Goal: Task Accomplishment & Management: Complete application form

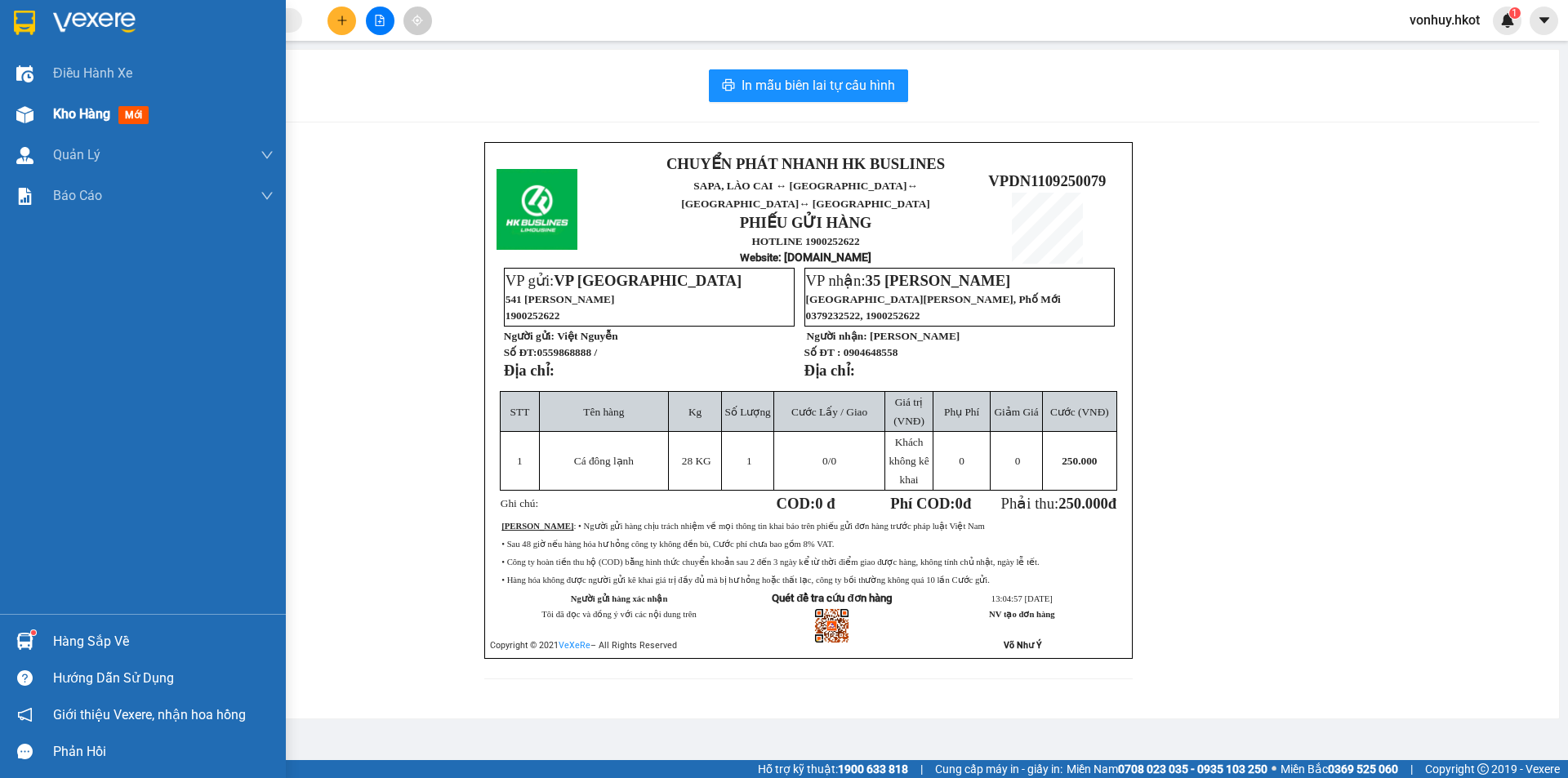
click at [43, 115] on div "Kho hàng mới" at bounding box center [143, 114] width 286 height 41
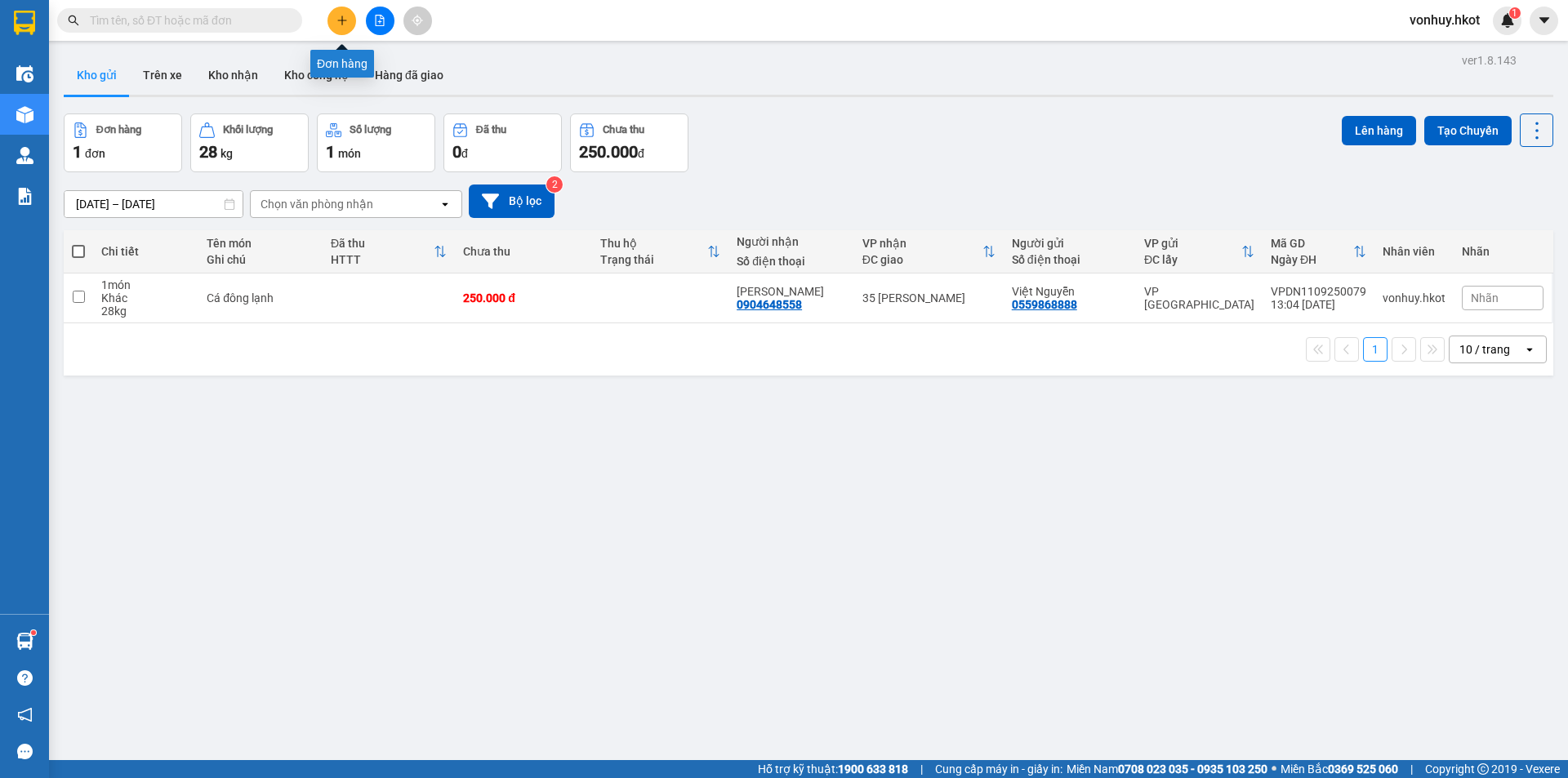
click at [342, 26] on button at bounding box center [342, 20] width 29 height 29
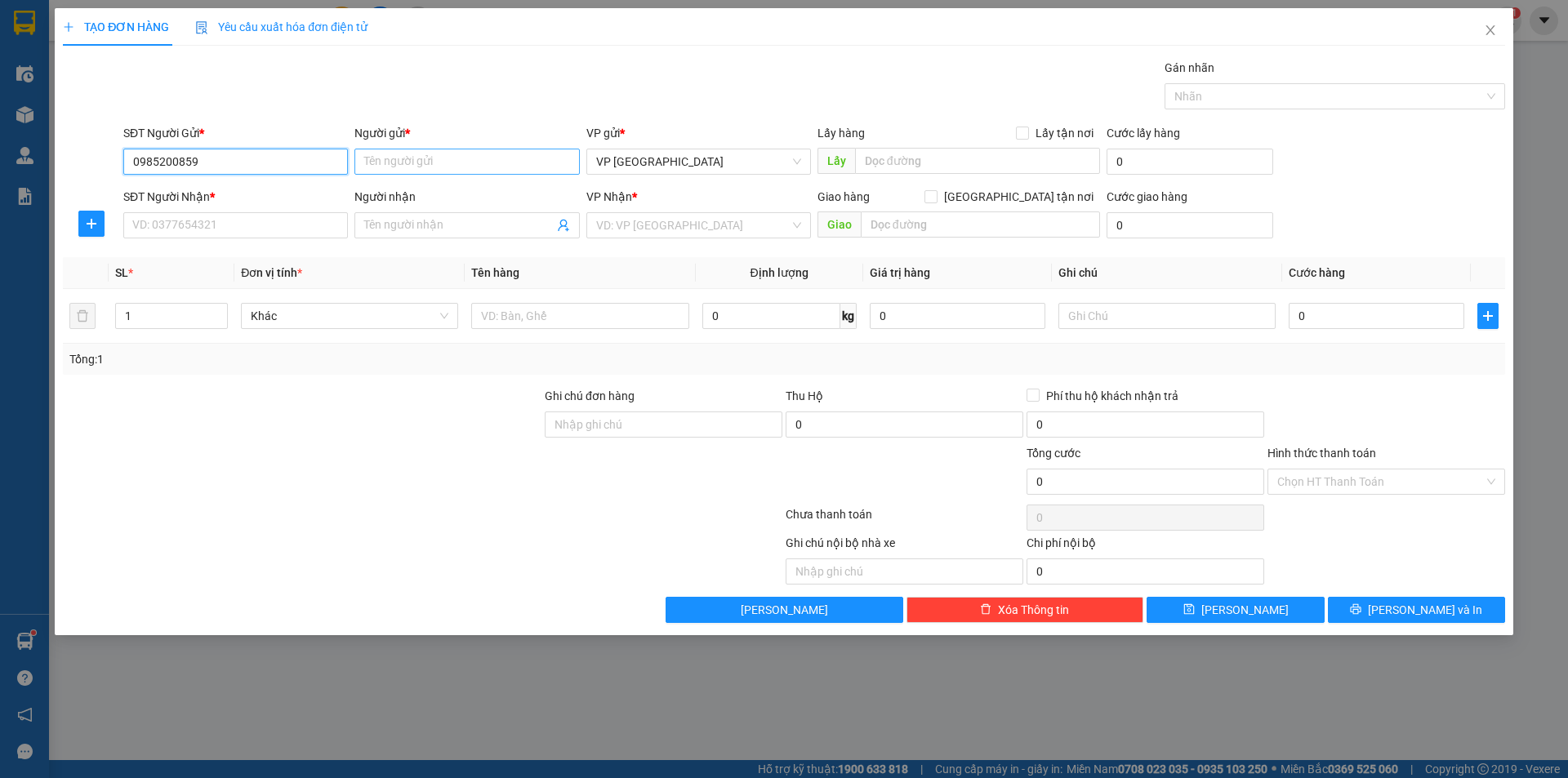
type input "0985200859"
click at [462, 154] on input "Người gửi *" at bounding box center [466, 162] width 224 height 26
type input "Thiết"
click at [268, 228] on input "SĐT Người Nhận *" at bounding box center [235, 225] width 224 height 26
type input "0845267438"
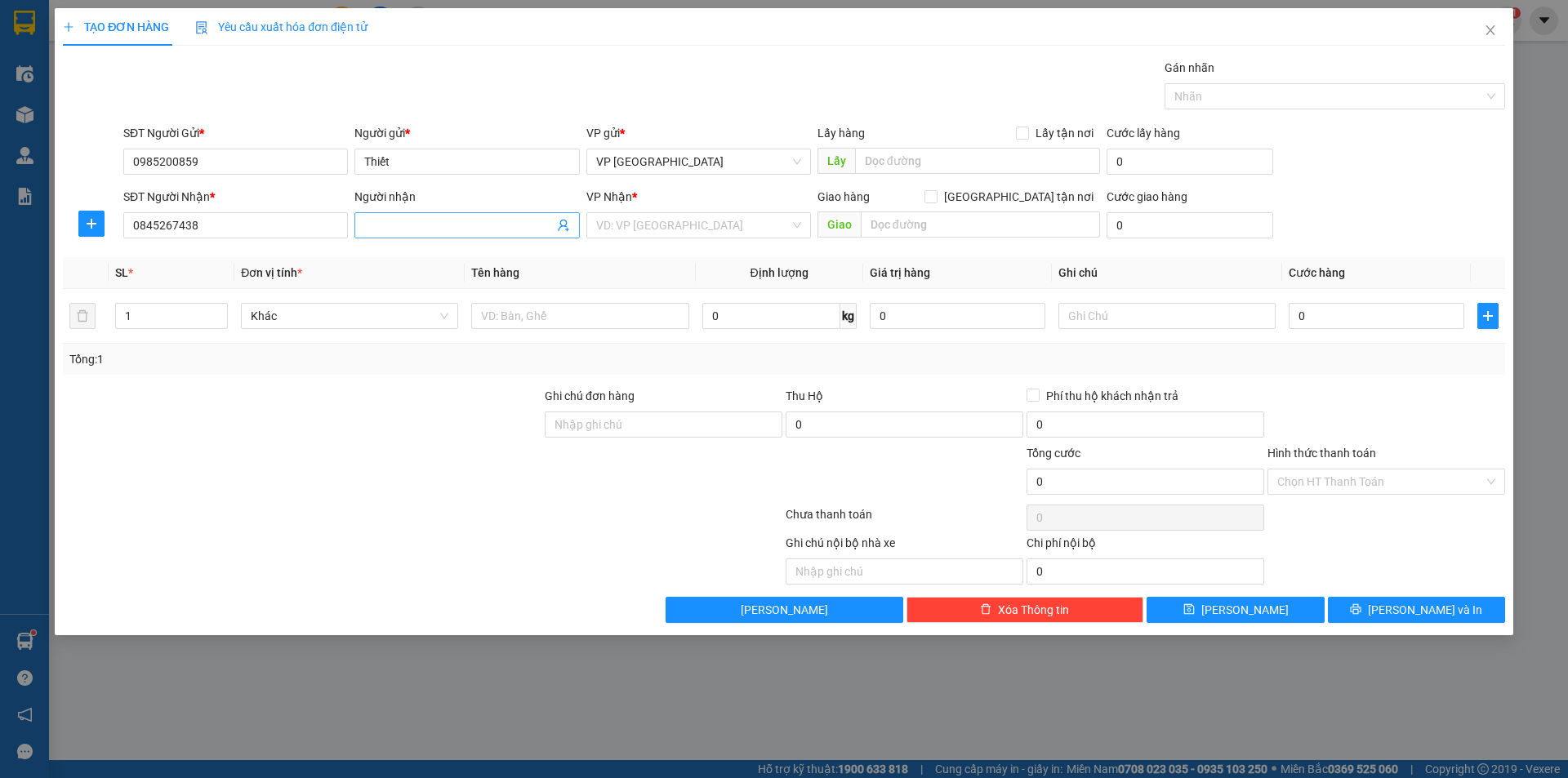
click at [403, 230] on input "Người nhận" at bounding box center [458, 224] width 188 height 18
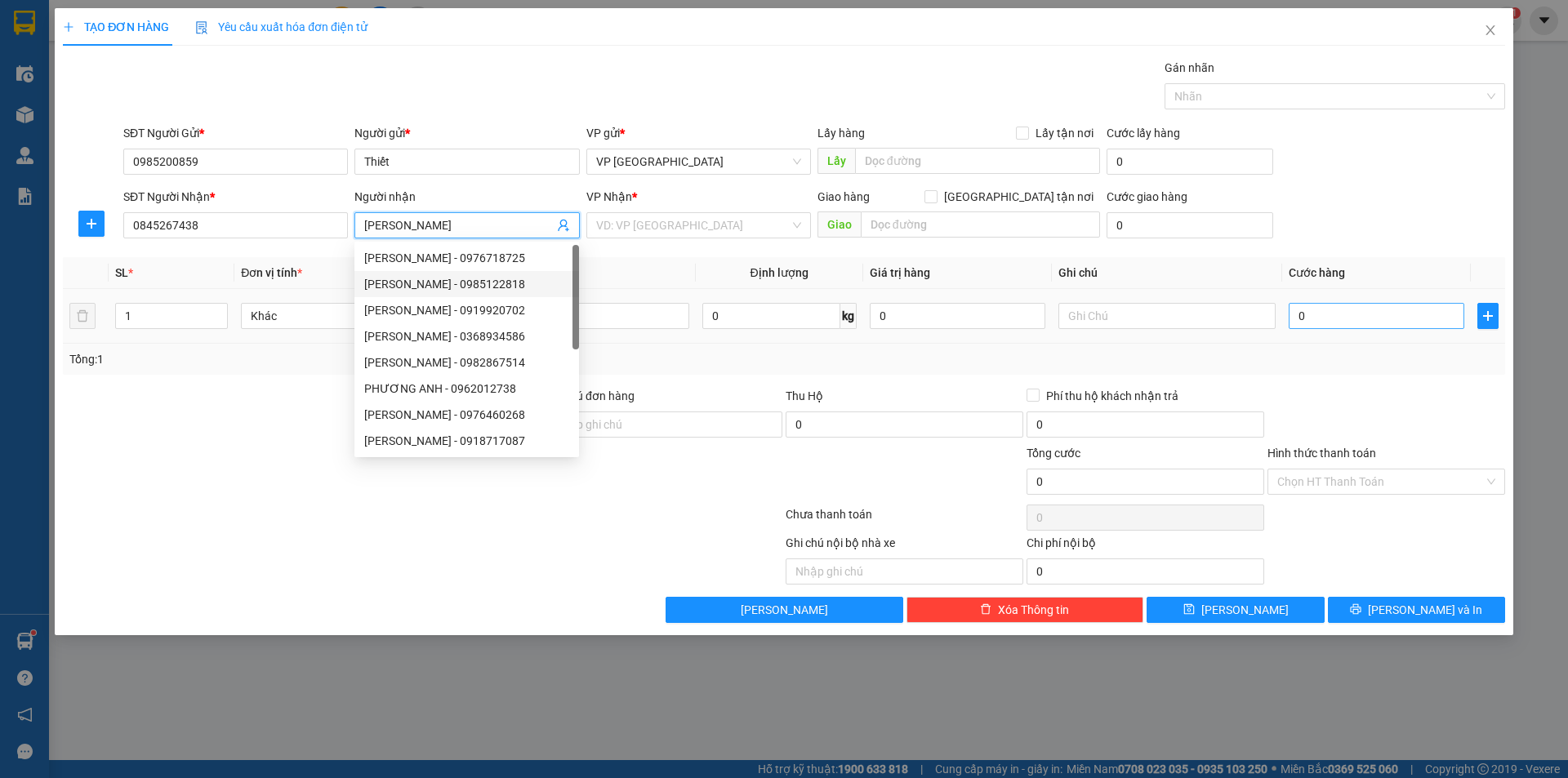
type input "[PERSON_NAME]"
click at [1302, 319] on input "0" at bounding box center [1377, 316] width 175 height 26
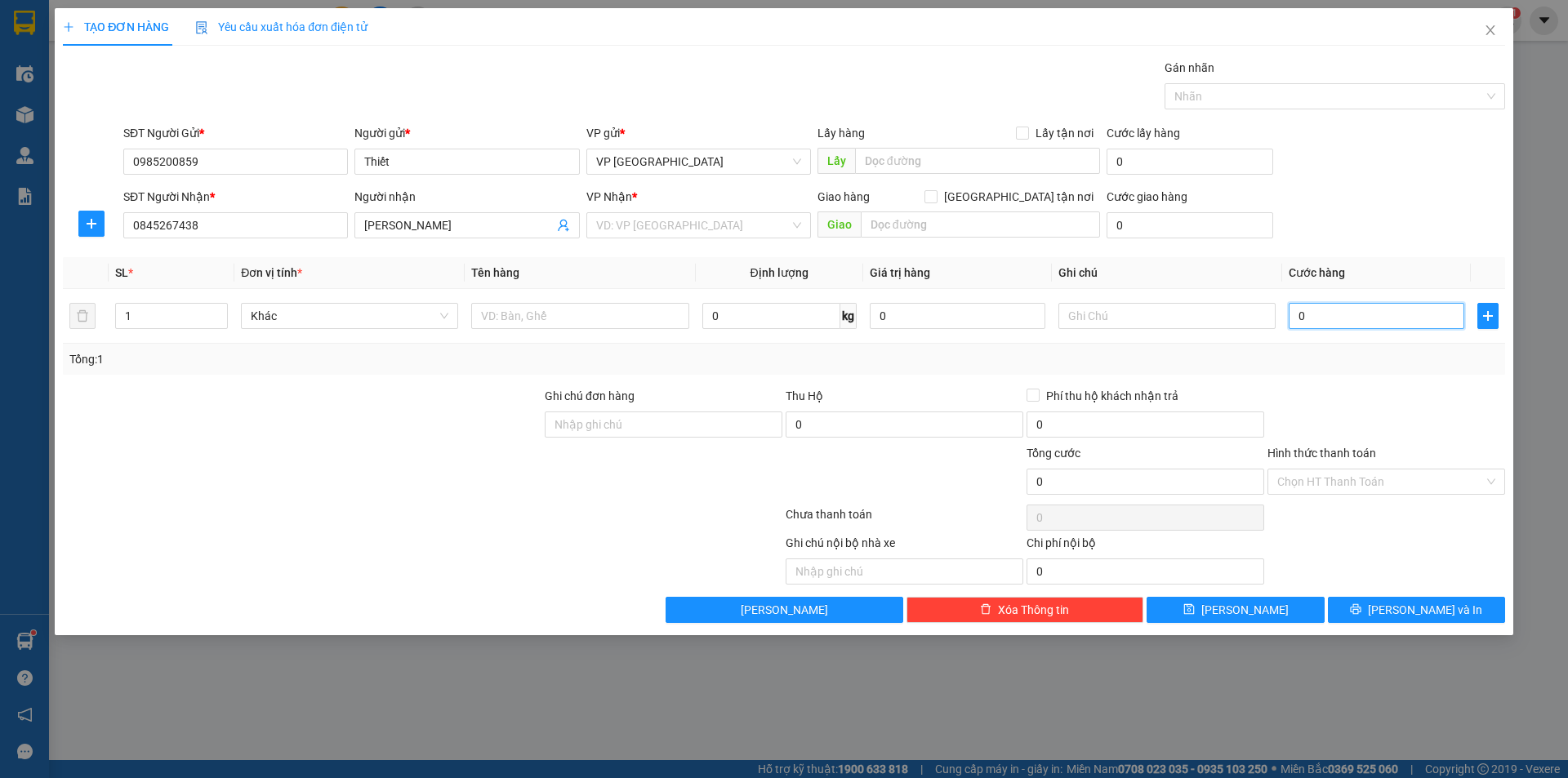
type input "8"
type input "85"
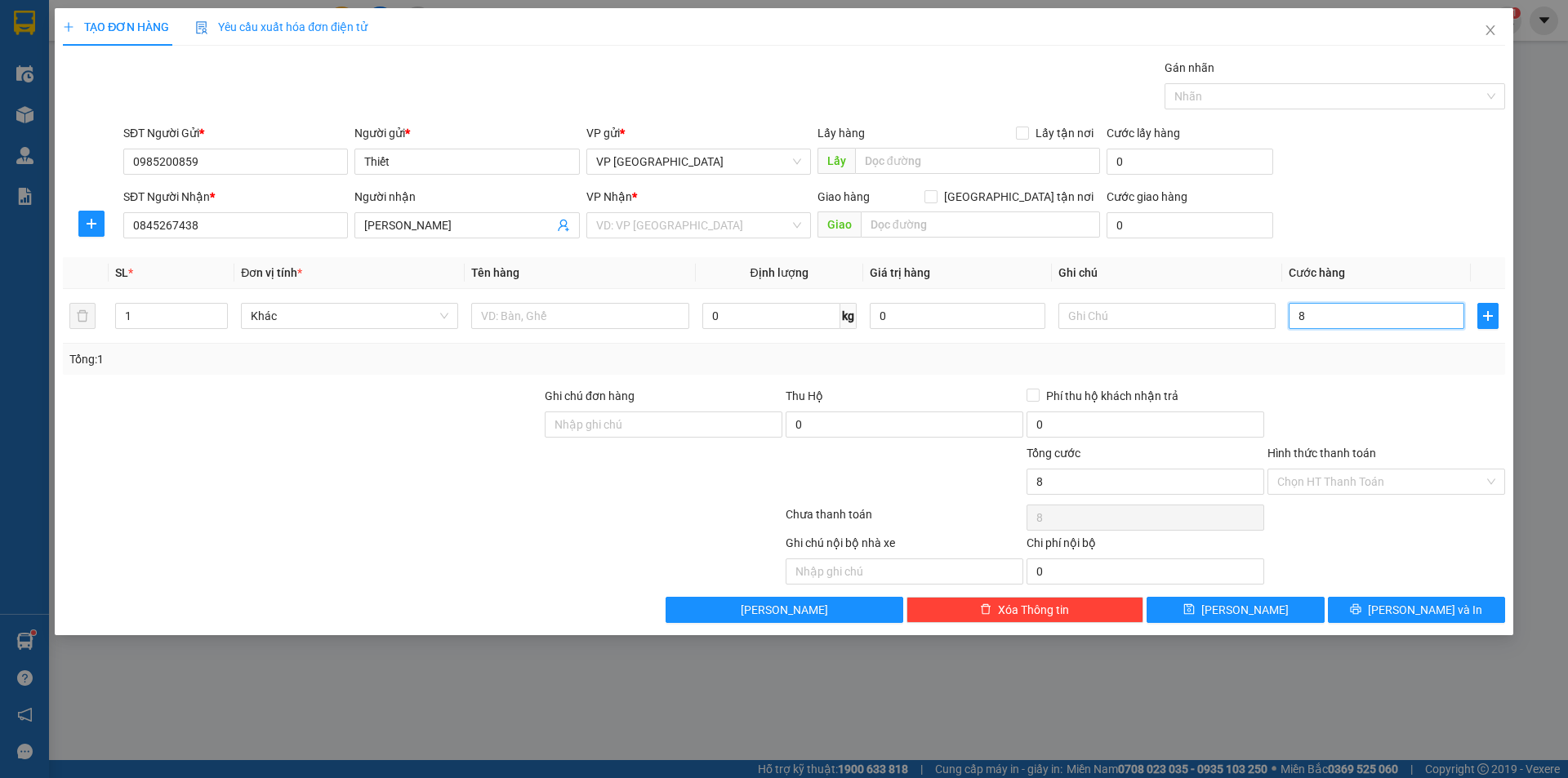
type input "85"
type input "850"
type input "8.500"
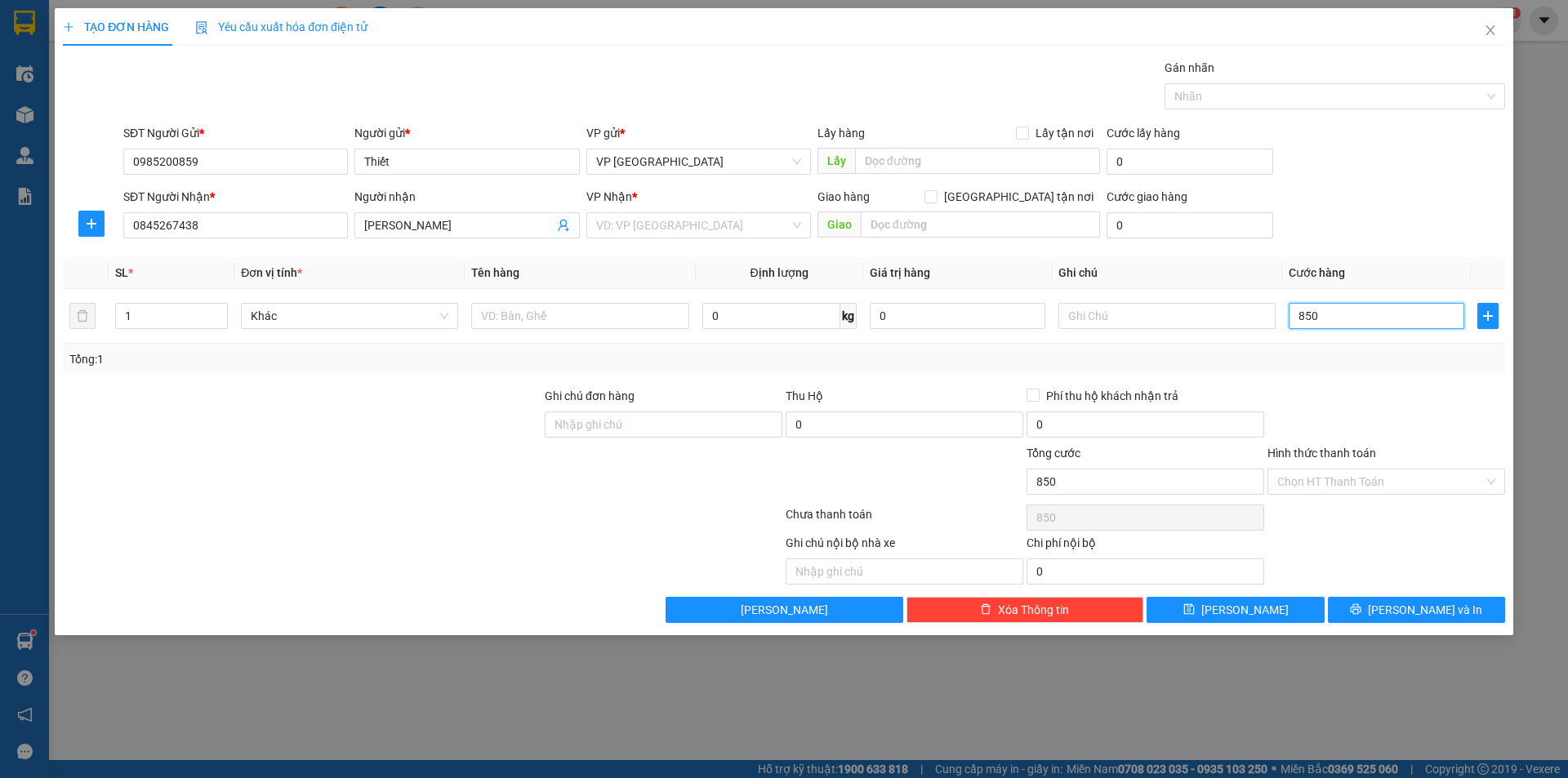
type input "8.500"
type input "85.000"
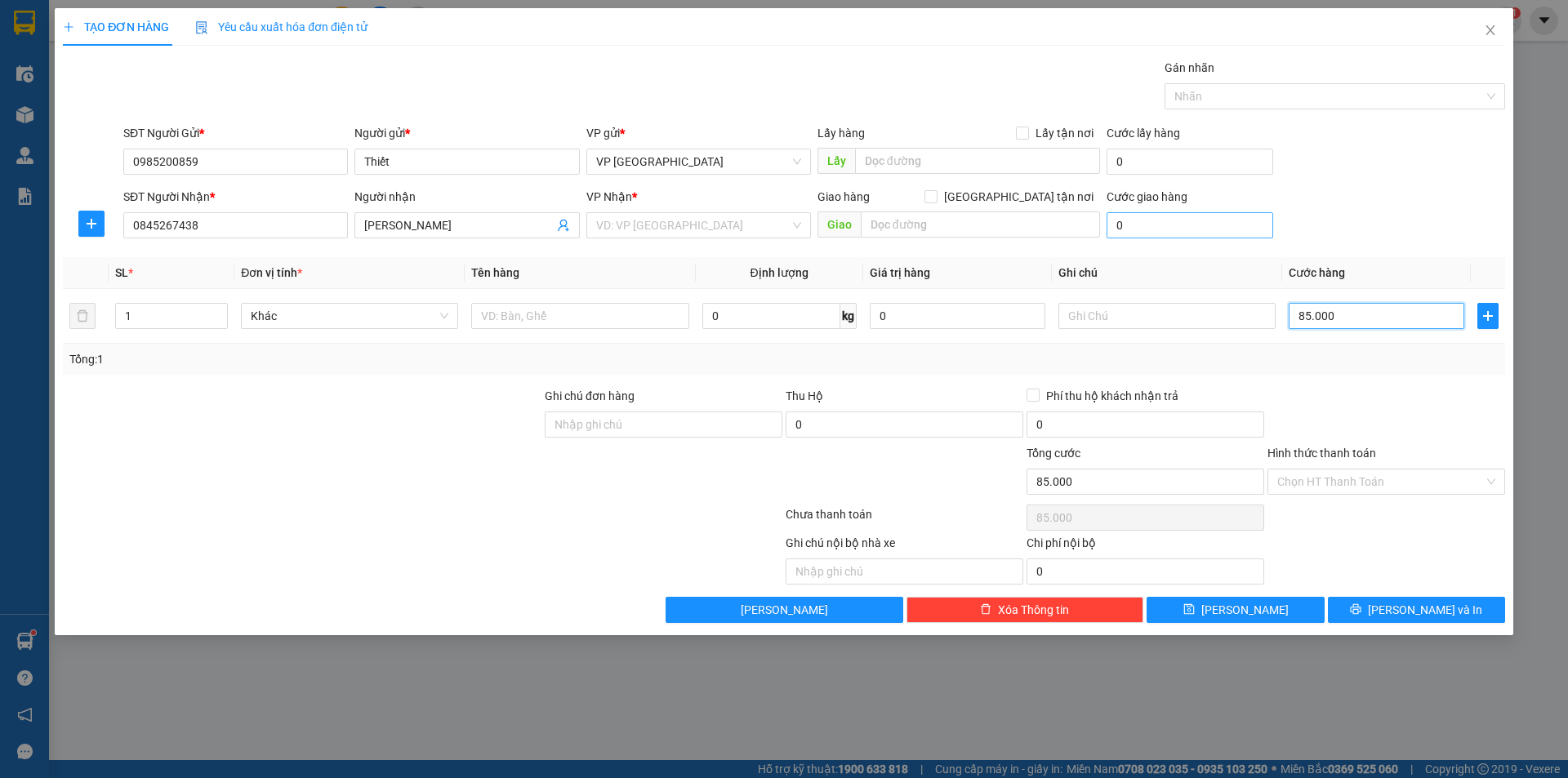
type input "850.000"
click at [1437, 245] on div "Transit Pickup Surcharge Ids Transit Deliver Surcharge Ids Transit Deliver Surc…" at bounding box center [784, 341] width 1442 height 564
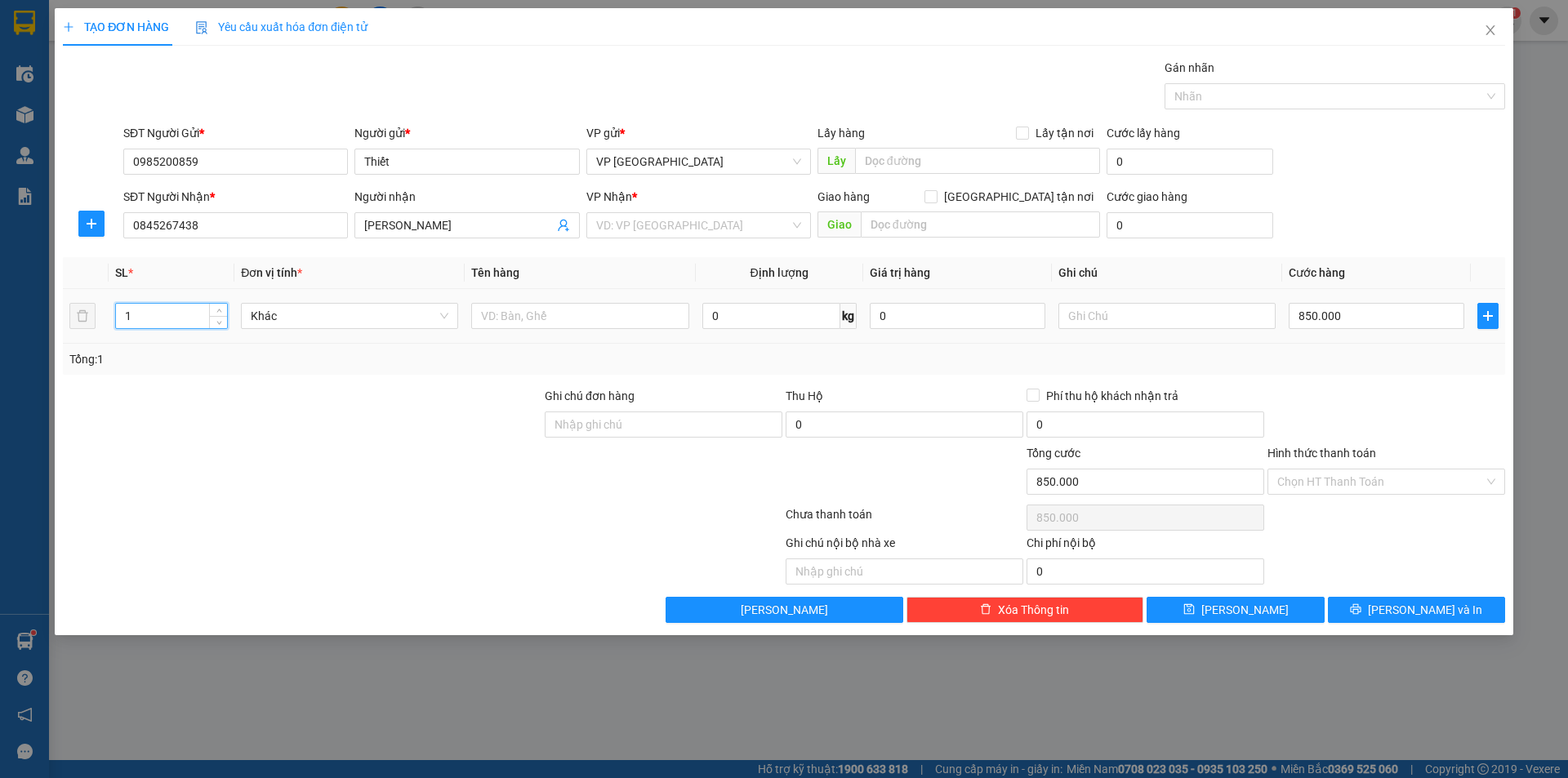
click at [87, 313] on tr "1 Khác 0 kg 0 850.000" at bounding box center [784, 316] width 1442 height 54
type input "9"
click at [215, 450] on div at bounding box center [302, 473] width 482 height 57
click at [799, 221] on div "VD: VP [GEOGRAPHIC_DATA]" at bounding box center [698, 225] width 224 height 26
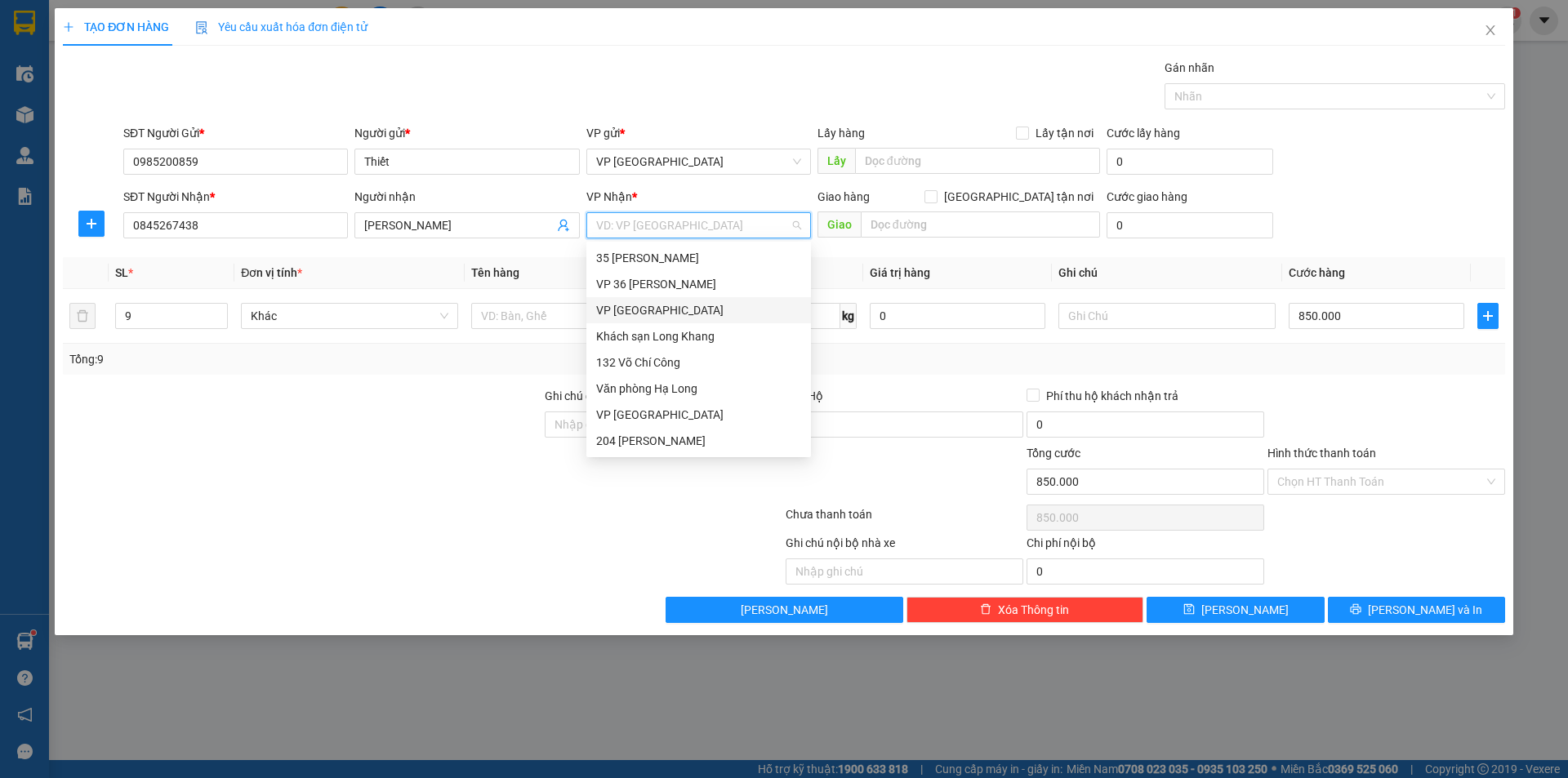
scroll to position [157, 0]
click at [661, 365] on div "VP 697 [GEOGRAPHIC_DATA]" at bounding box center [699, 362] width 205 height 18
click at [684, 364] on div "VP 697 [GEOGRAPHIC_DATA]" at bounding box center [699, 362] width 205 height 18
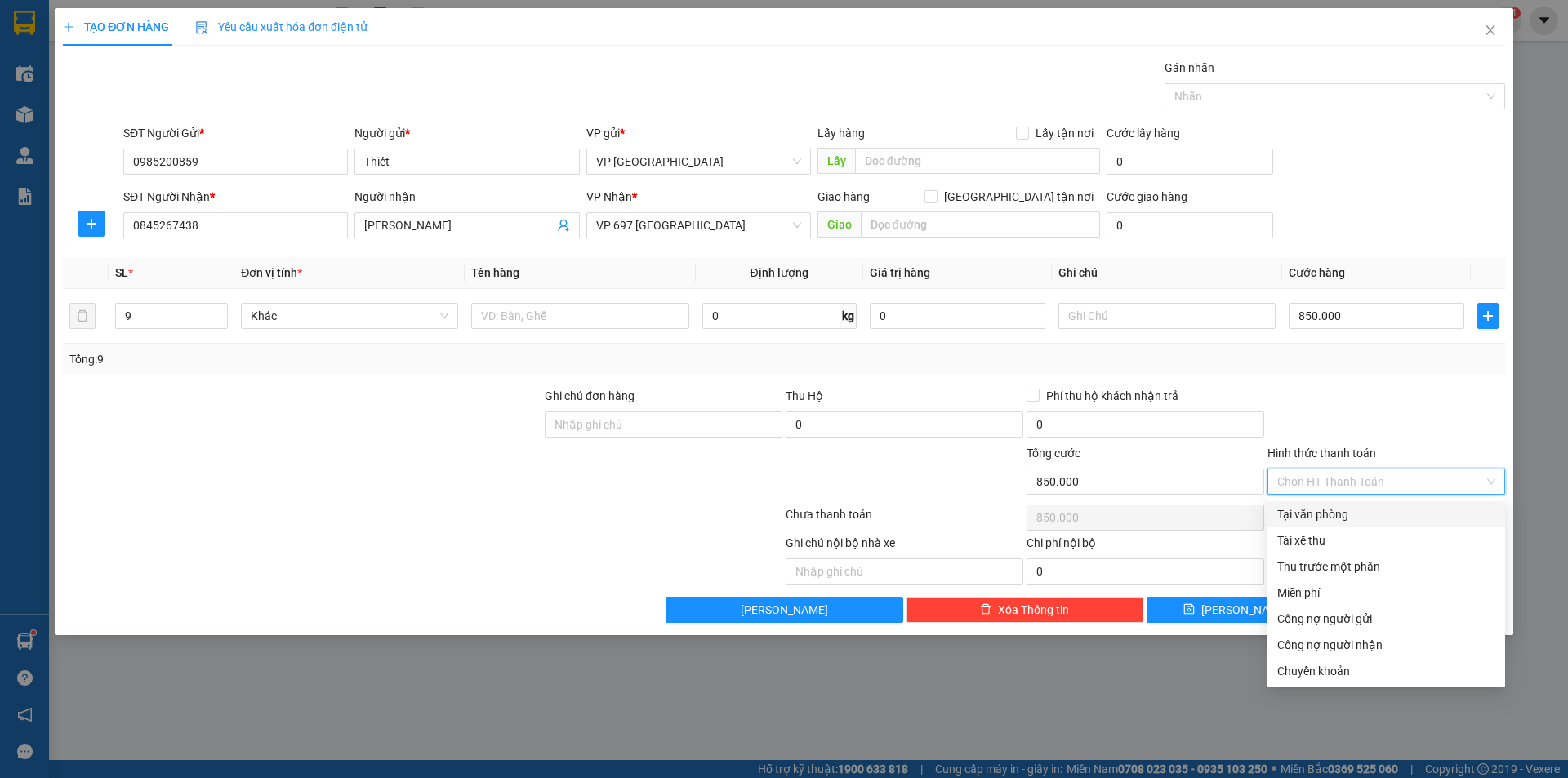
click at [1361, 478] on input "Hình thức thanh toán" at bounding box center [1381, 482] width 207 height 25
click at [1319, 511] on div "Tại văn phòng" at bounding box center [1386, 513] width 218 height 18
type input "0"
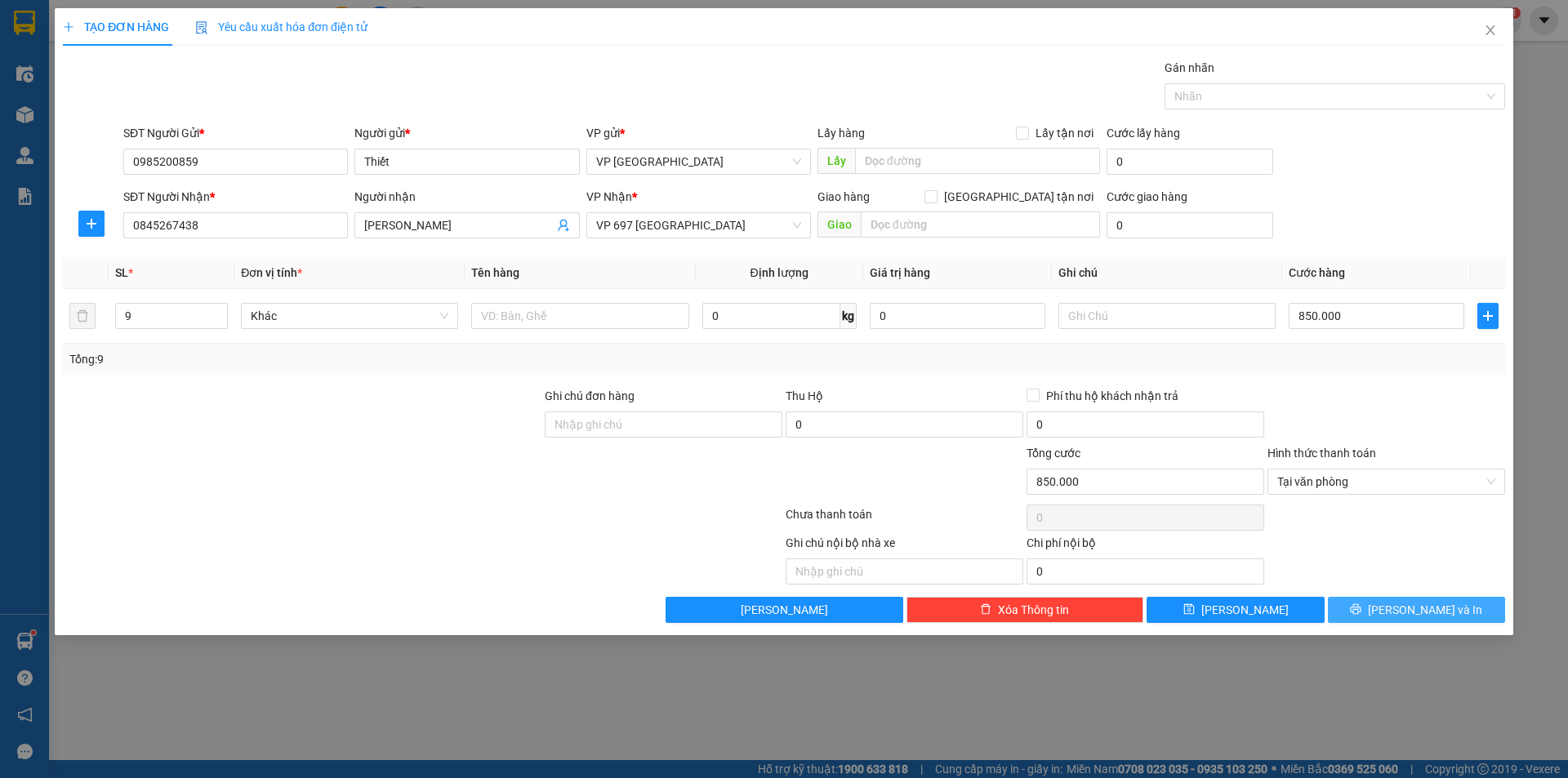
click at [1380, 611] on button "[PERSON_NAME] và In" at bounding box center [1417, 610] width 177 height 26
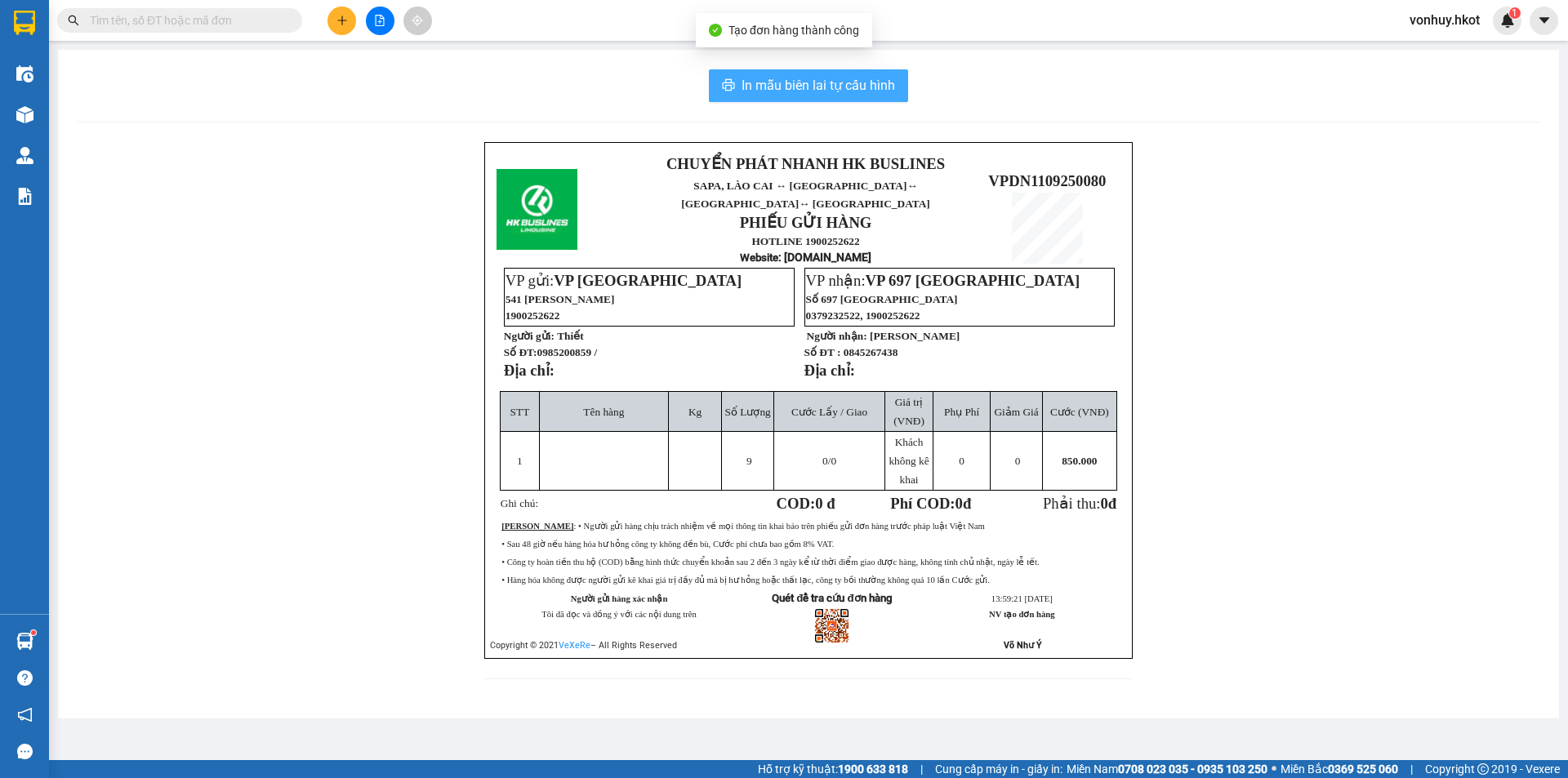
click at [838, 91] on span "In mẫu biên lai tự cấu hình" at bounding box center [818, 85] width 153 height 20
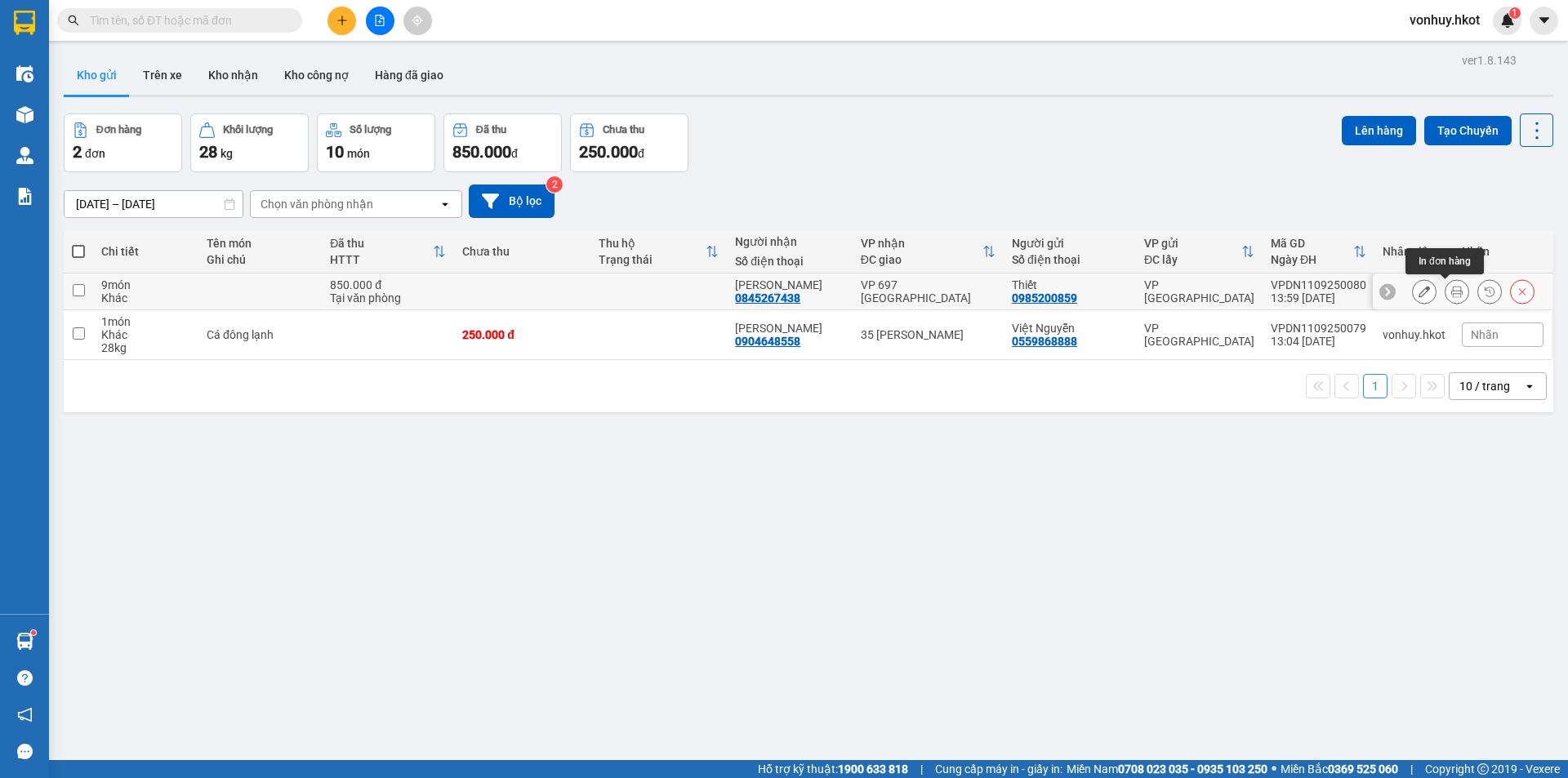
click at [1451, 288] on button at bounding box center [1456, 292] width 23 height 29
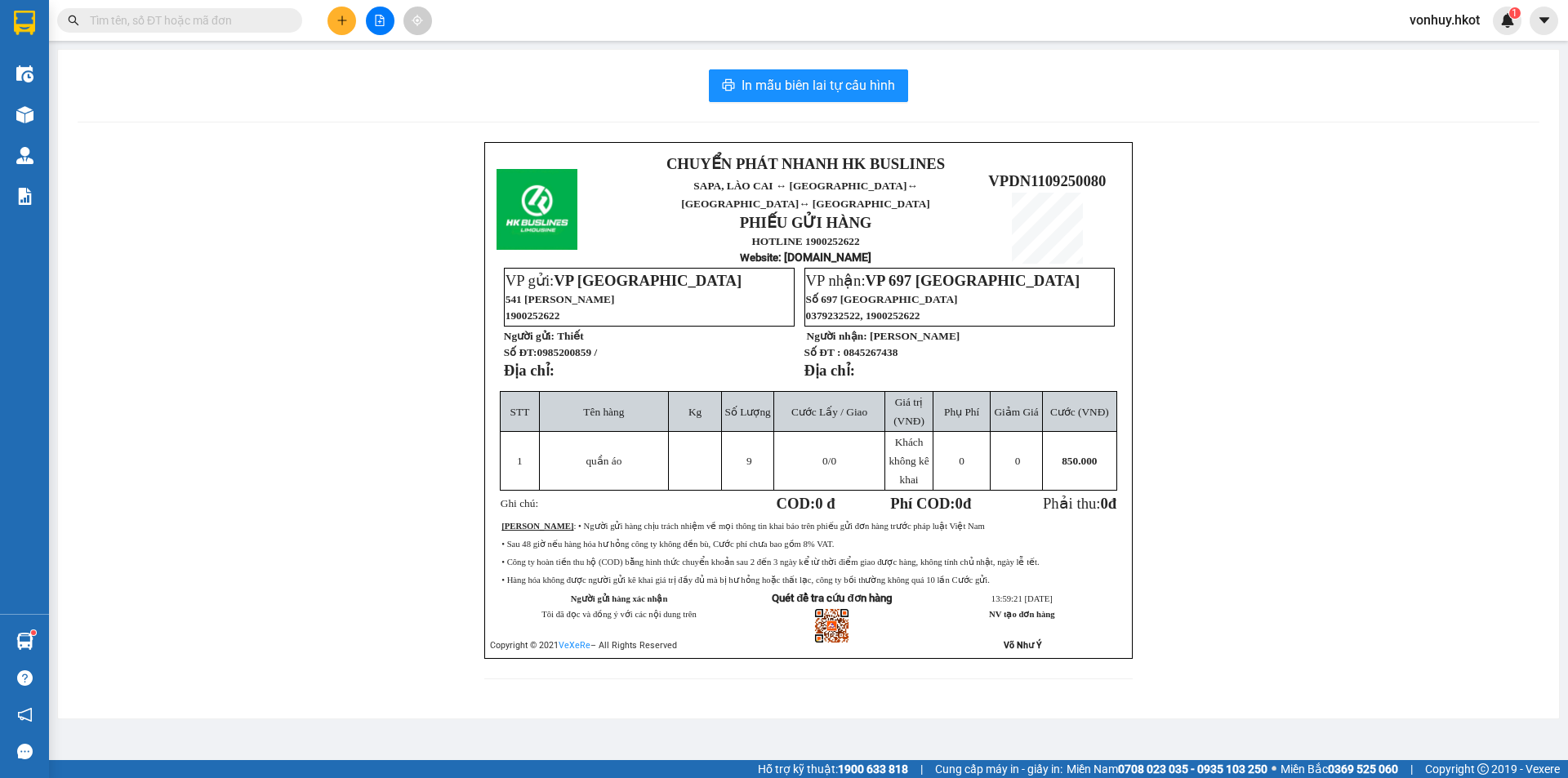
drag, startPoint x: 984, startPoint y: 159, endPoint x: 1108, endPoint y: 169, distance: 124.4
click at [1108, 173] on p "VPDN1109250080" at bounding box center [1046, 181] width 145 height 18
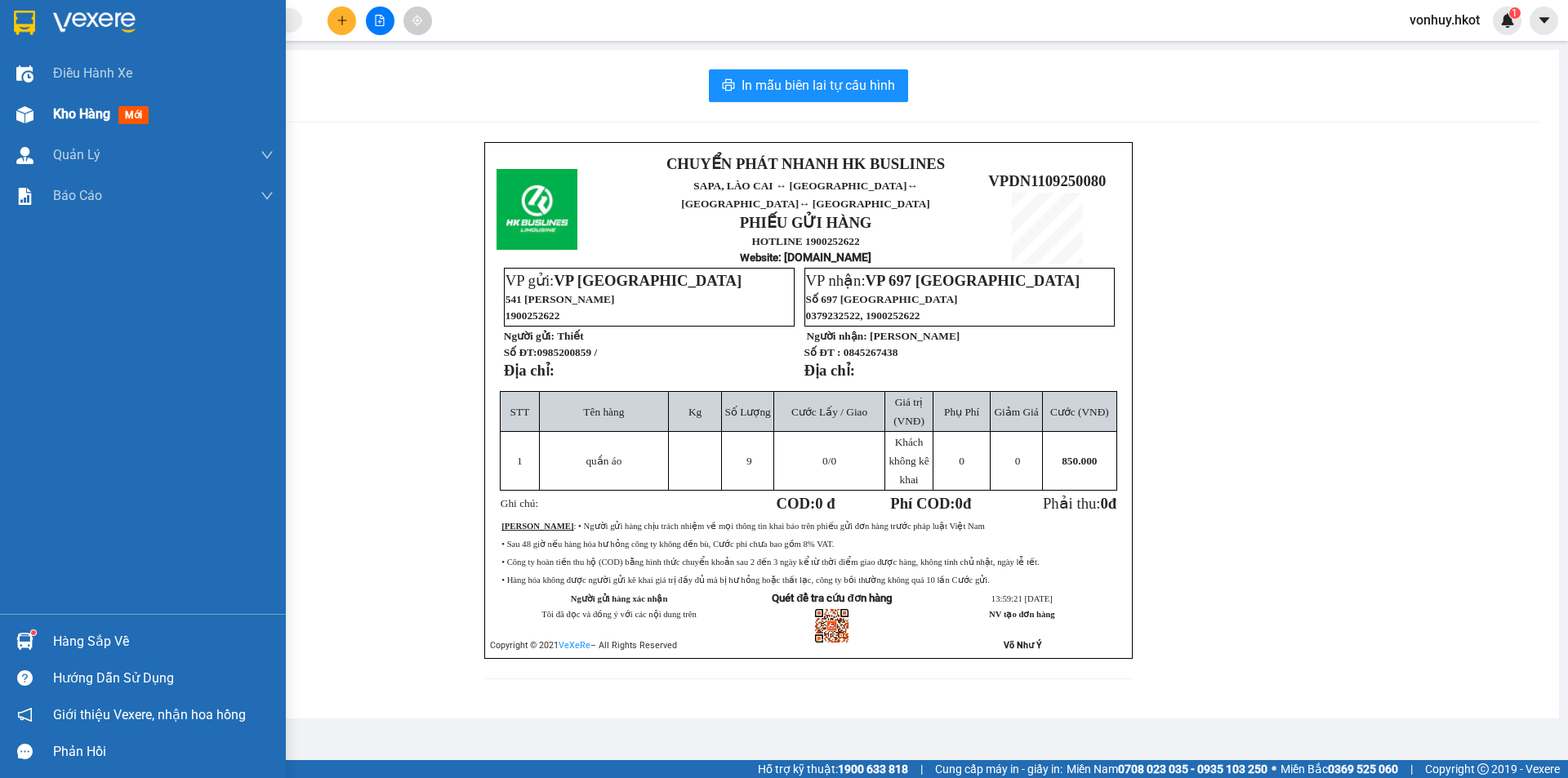
click at [29, 113] on img at bounding box center [25, 114] width 18 height 18
